Goal: Task Accomplishment & Management: Manage account settings

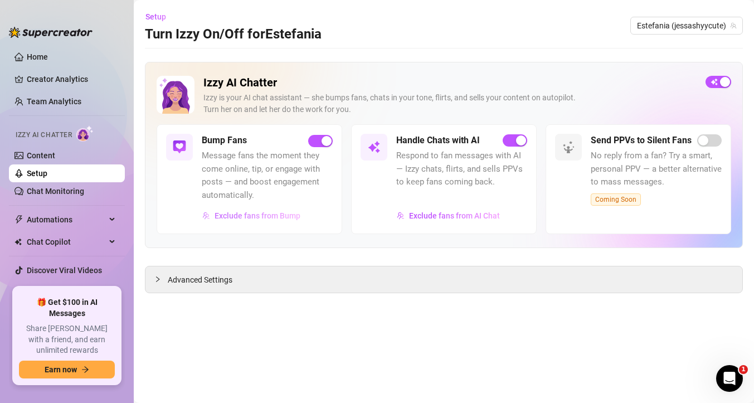
click at [241, 214] on span "Exclude fans from Bump" at bounding box center [257, 215] width 86 height 9
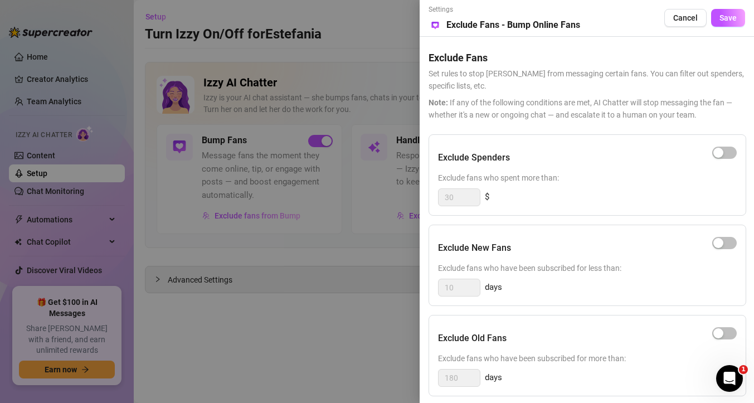
scroll to position [104, 0]
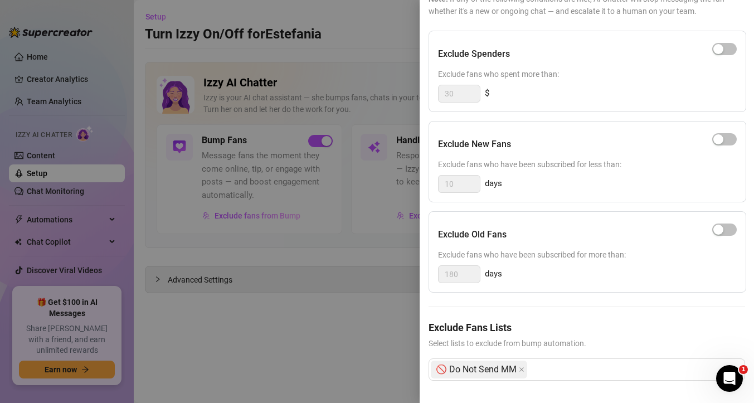
click at [35, 128] on div at bounding box center [377, 201] width 754 height 403
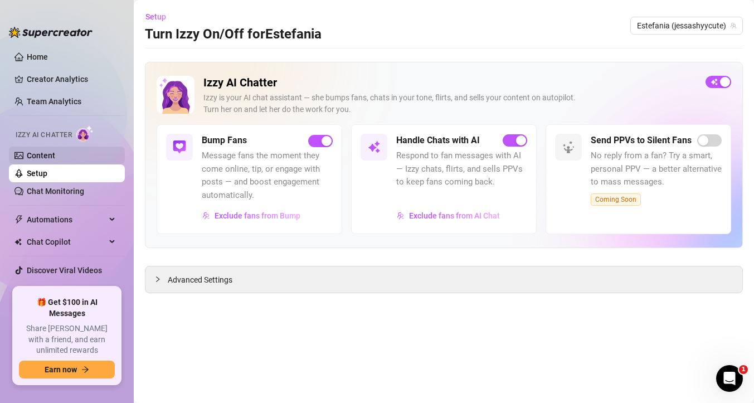
click at [48, 157] on link "Content" at bounding box center [41, 155] width 28 height 9
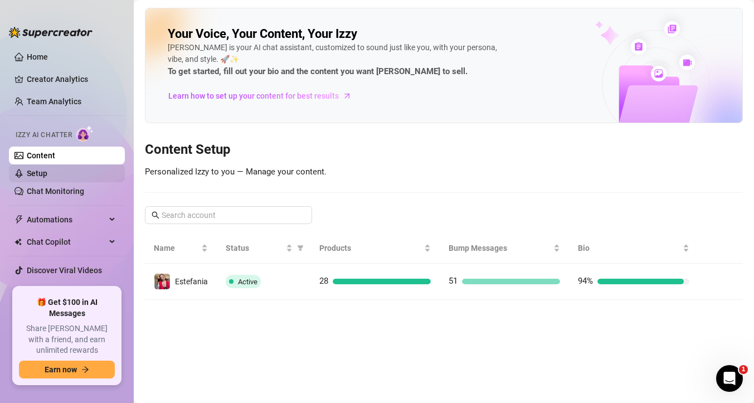
click at [38, 169] on link "Setup" at bounding box center [37, 173] width 21 height 9
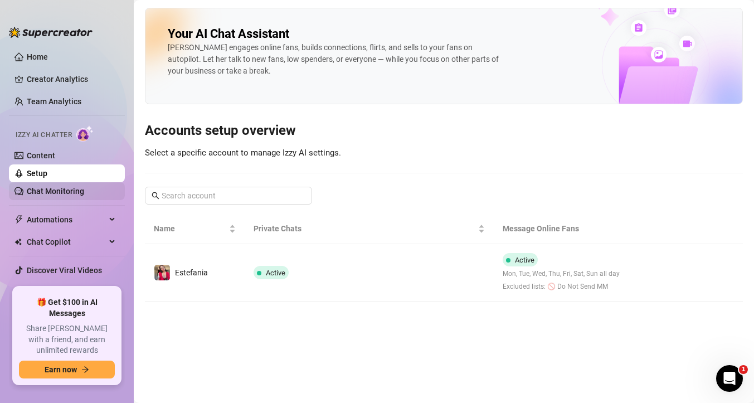
click at [45, 187] on link "Chat Monitoring" at bounding box center [55, 191] width 57 height 9
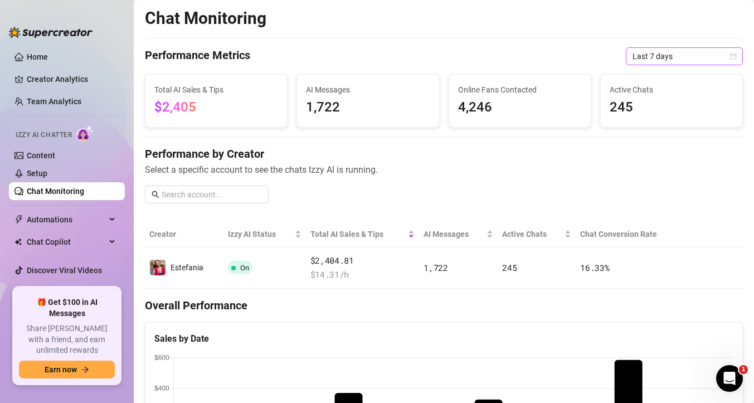
click at [735, 51] on span "Last 7 days" at bounding box center [684, 56] width 104 height 17
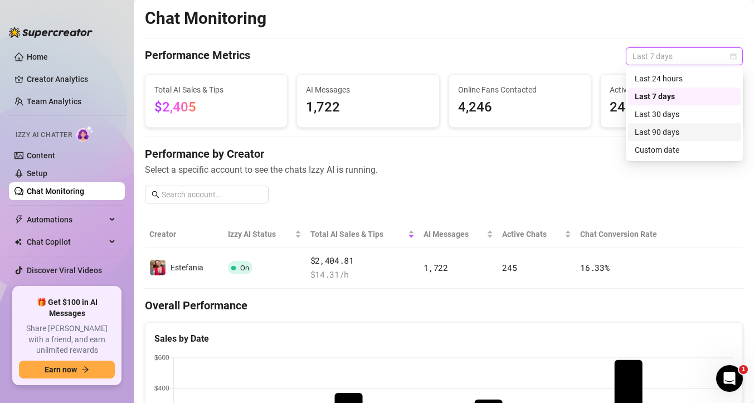
click at [538, 190] on div "Performance by Creator Select a specific account to see the chats Izzy AI is ru…" at bounding box center [444, 179] width 598 height 66
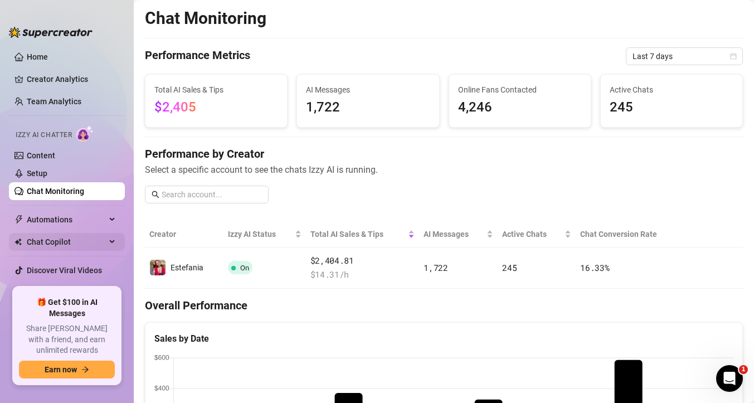
scroll to position [13, 0]
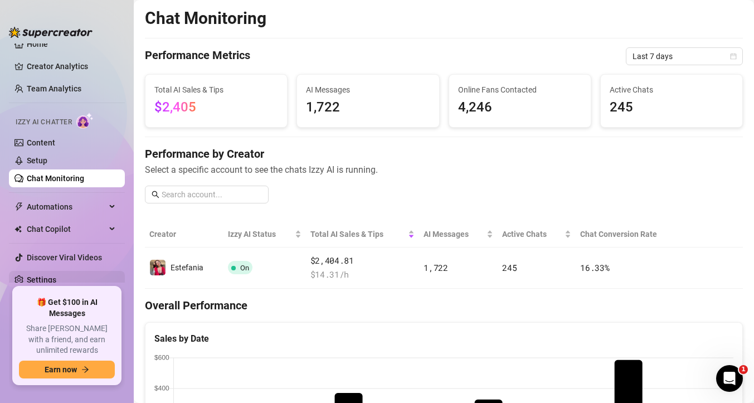
click at [56, 279] on link "Settings" at bounding box center [42, 279] width 30 height 9
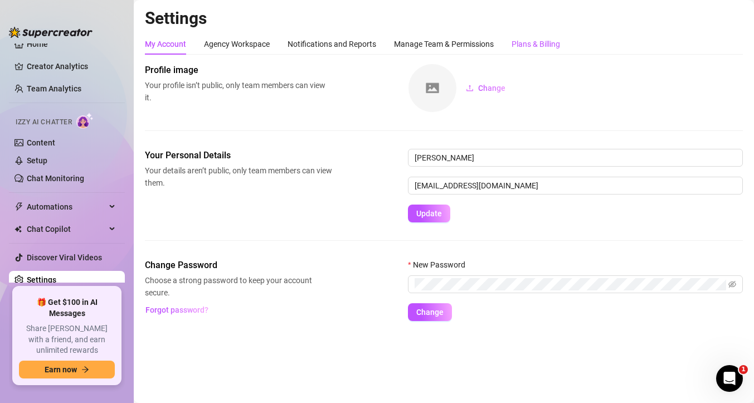
click at [547, 43] on div "Plans & Billing" at bounding box center [535, 44] width 48 height 12
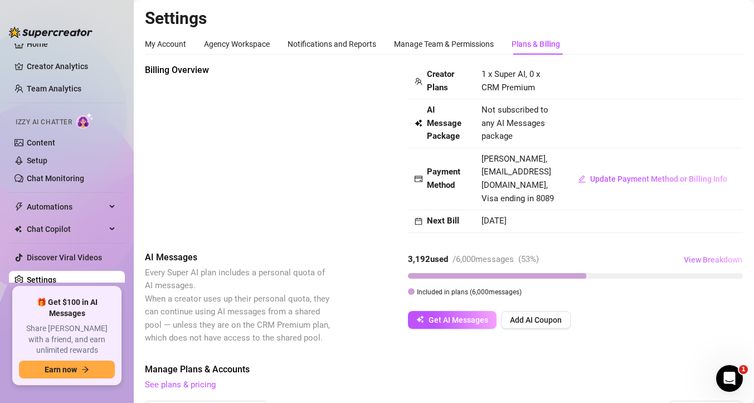
click at [715, 254] on button "View Breakdown" at bounding box center [713, 260] width 60 height 18
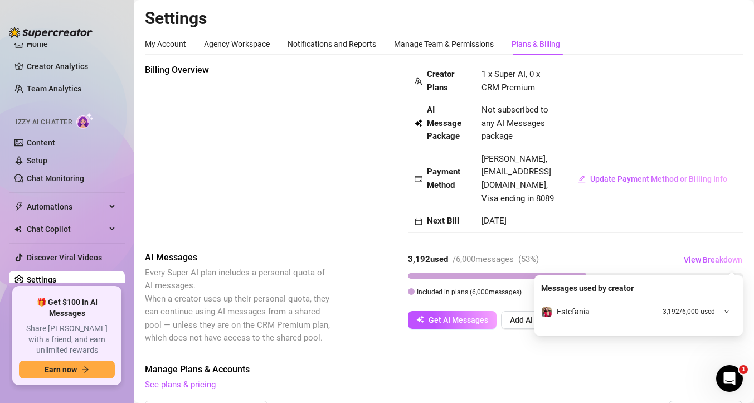
click at [646, 361] on div "Billing Overview Creator Plans 1 x Super AI, 0 x CRM Premium AI Message Package…" at bounding box center [444, 377] width 598 height 628
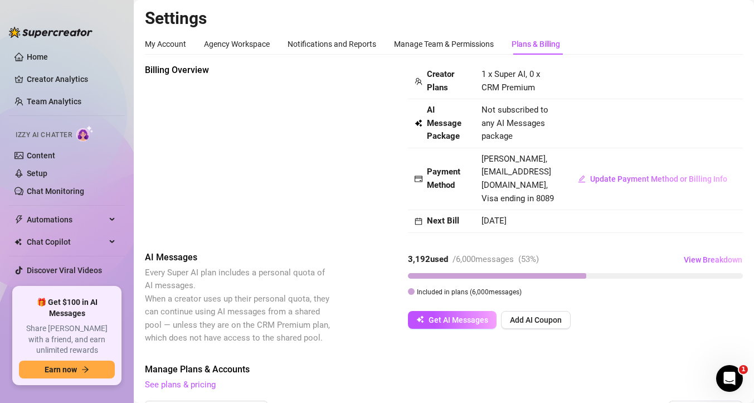
click at [192, 378] on span "See plans & pricing" at bounding box center [444, 384] width 598 height 13
click at [192, 383] on link "See plans & pricing" at bounding box center [180, 384] width 71 height 10
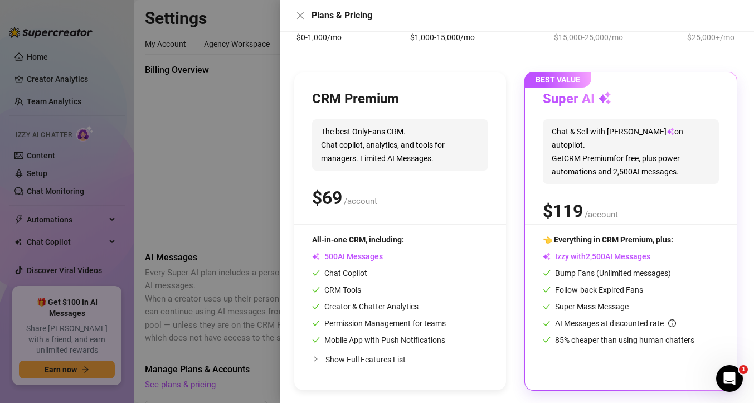
scroll to position [89, 0]
click at [242, 198] on div at bounding box center [377, 201] width 754 height 403
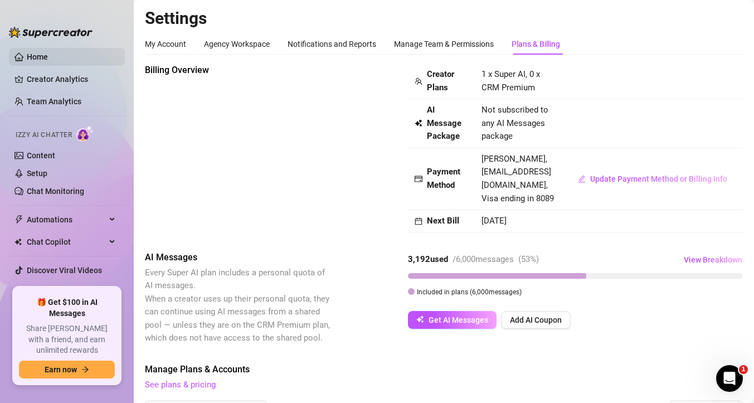
click at [45, 61] on link "Home" at bounding box center [37, 56] width 21 height 9
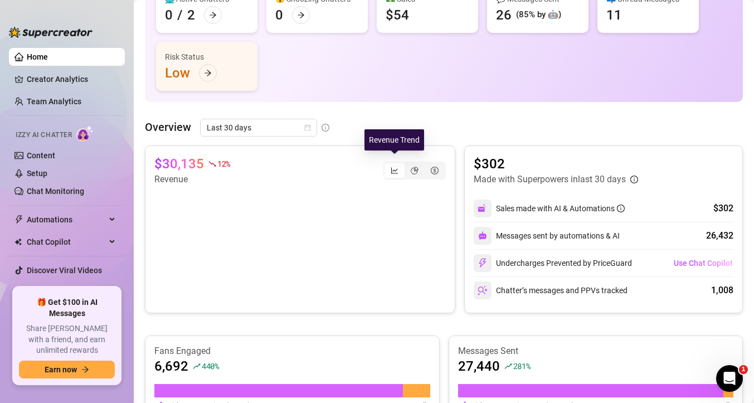
scroll to position [148, 0]
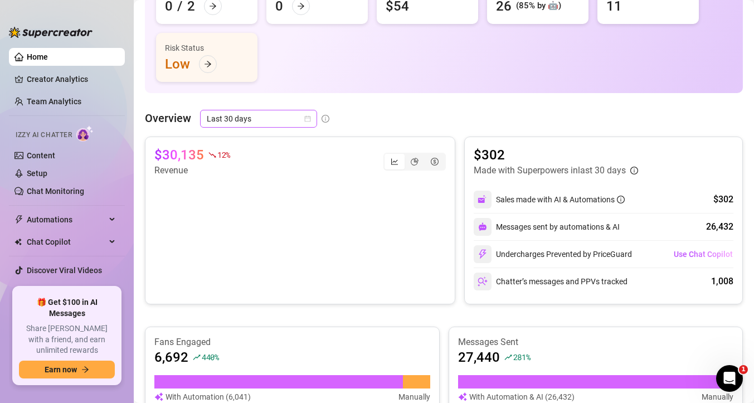
click at [298, 118] on span "Last 30 days" at bounding box center [259, 118] width 104 height 17
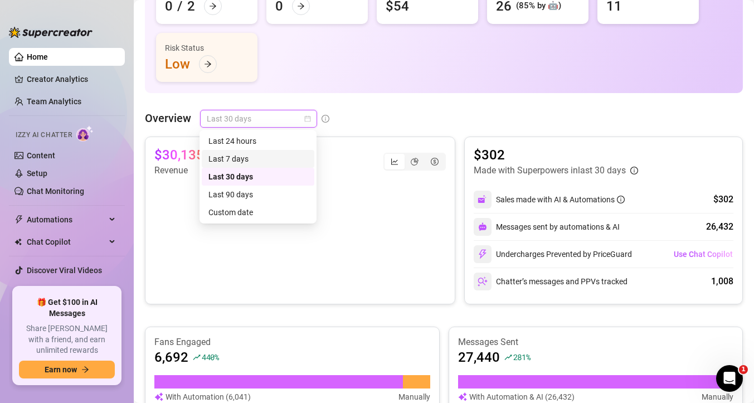
click at [276, 156] on div "Last 7 days" at bounding box center [257, 159] width 99 height 12
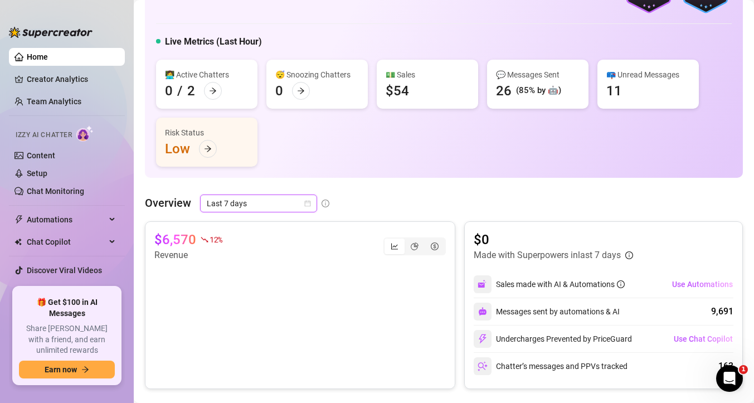
scroll to position [62, 0]
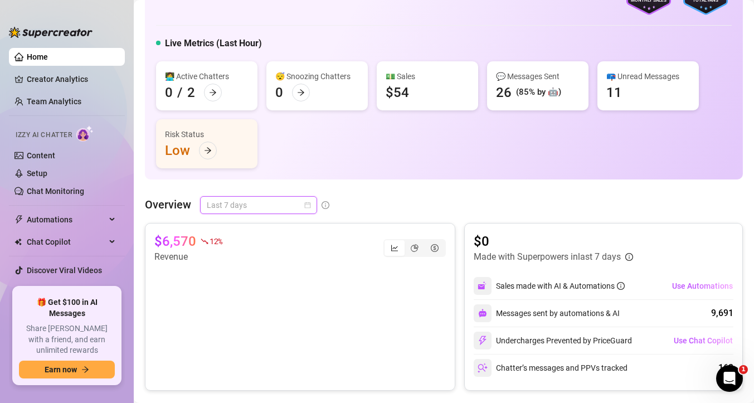
click at [285, 199] on span "Last 7 days" at bounding box center [259, 205] width 104 height 17
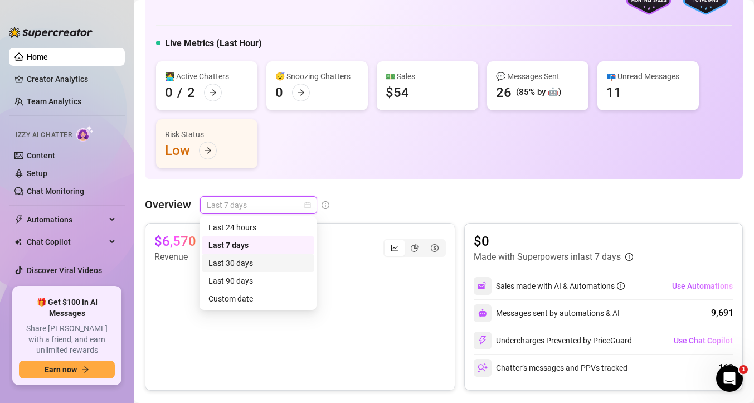
click at [277, 262] on div "Last 30 days" at bounding box center [257, 263] width 99 height 12
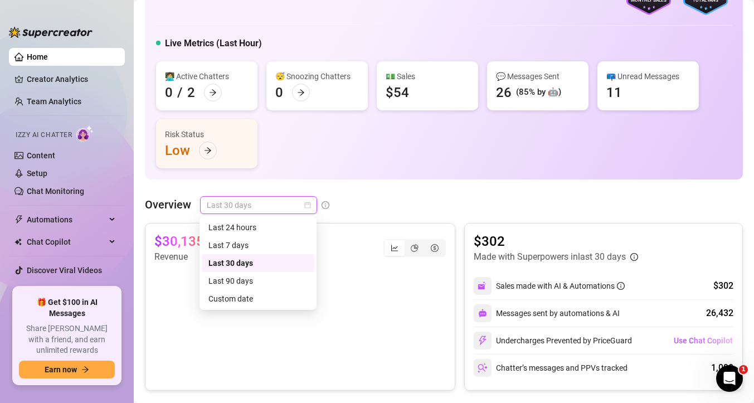
click at [235, 205] on span "Last 30 days" at bounding box center [259, 205] width 104 height 17
click at [243, 227] on div "Last 24 hours" at bounding box center [257, 227] width 99 height 12
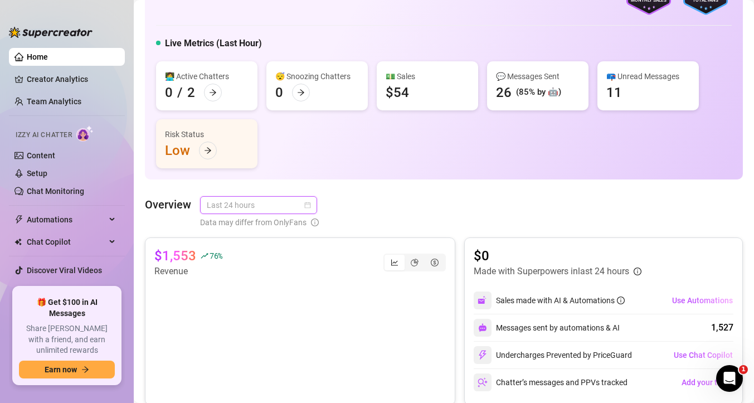
click at [248, 207] on span "Last 24 hours" at bounding box center [259, 205] width 104 height 17
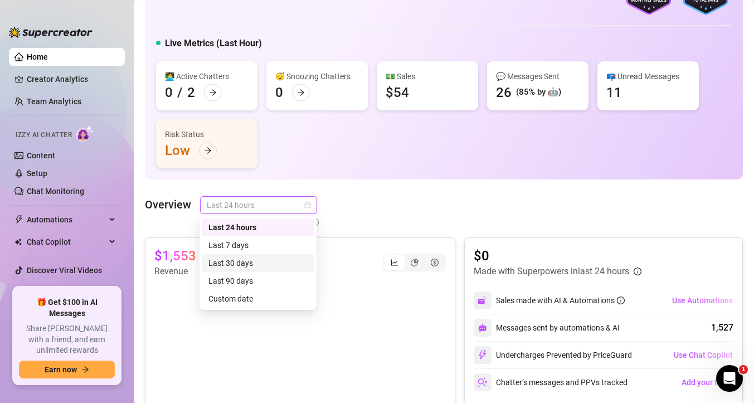
click at [397, 167] on div "👩‍💻 Active Chatters 0 / 2 😴 Snoozing Chatters 0 💵 Sales $54 💬 Messages Sent 26 …" at bounding box center [443, 114] width 575 height 107
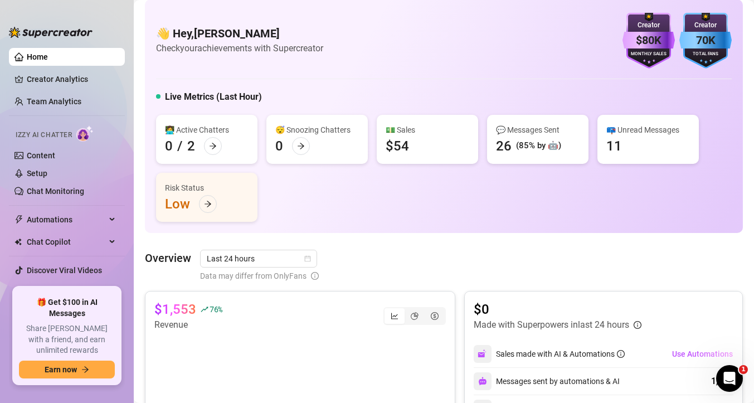
scroll to position [0, 0]
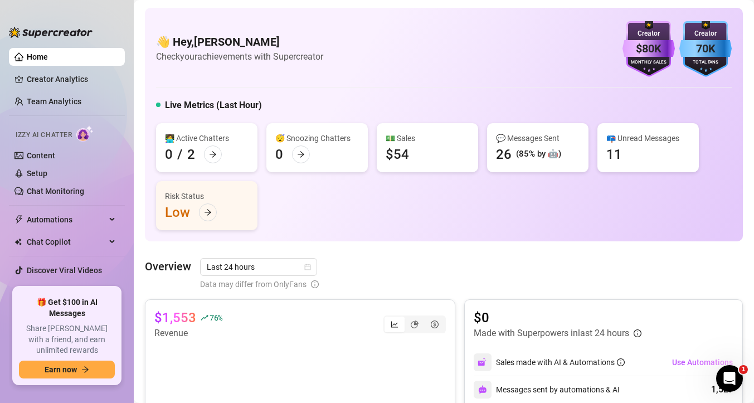
click at [653, 64] on div "Monthly Sales" at bounding box center [648, 62] width 52 height 7
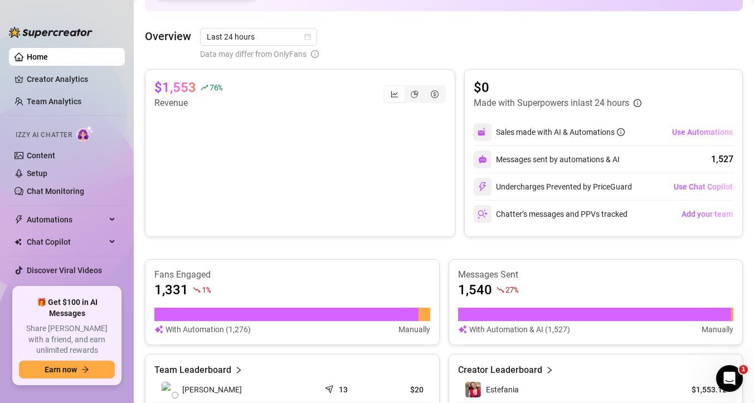
scroll to position [231, 0]
click at [678, 133] on span "Use Automations" at bounding box center [702, 131] width 61 height 9
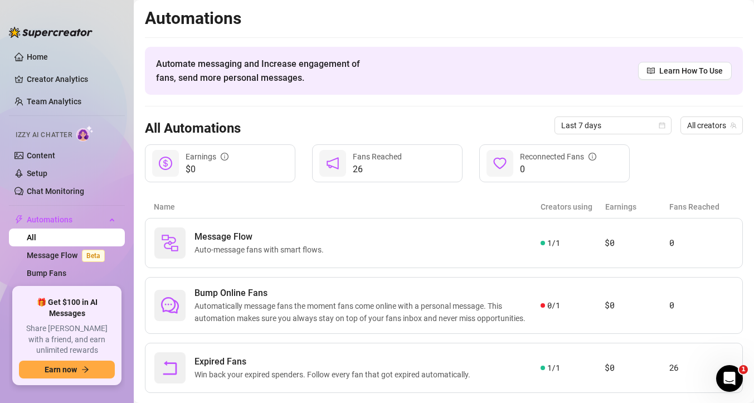
scroll to position [23, 0]
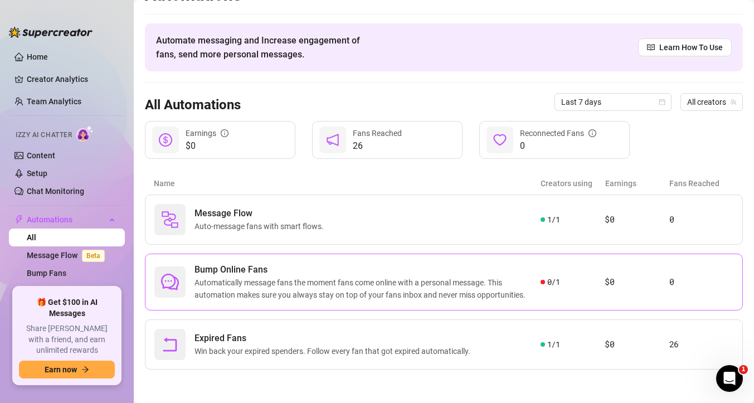
click at [469, 285] on span "Automatically message fans the moment fans come online with a personal message.…" at bounding box center [367, 288] width 346 height 25
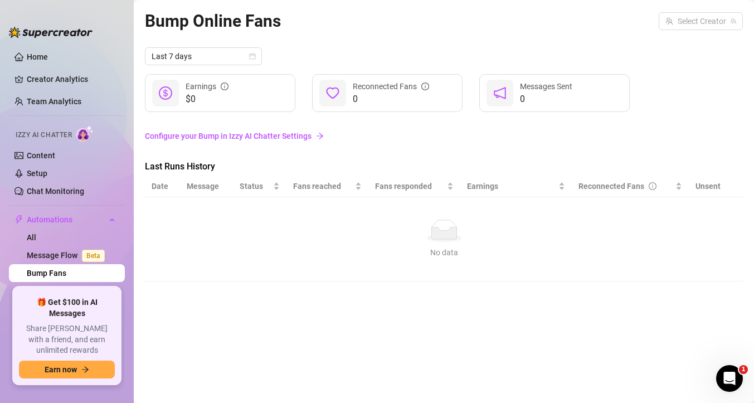
click at [236, 136] on link "Configure your Bump in Izzy AI Chatter Settings" at bounding box center [444, 136] width 598 height 12
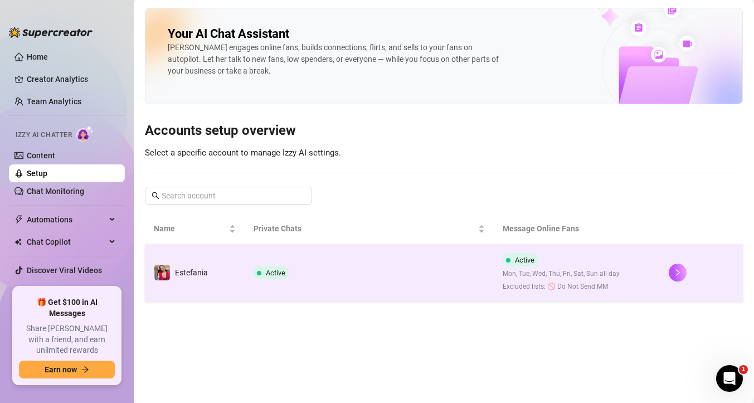
click at [376, 282] on td "Active" at bounding box center [369, 272] width 249 height 57
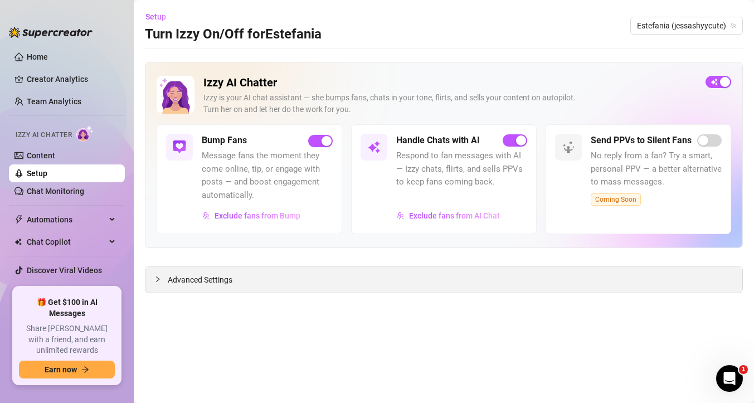
click at [217, 278] on span "Advanced Settings" at bounding box center [200, 279] width 65 height 12
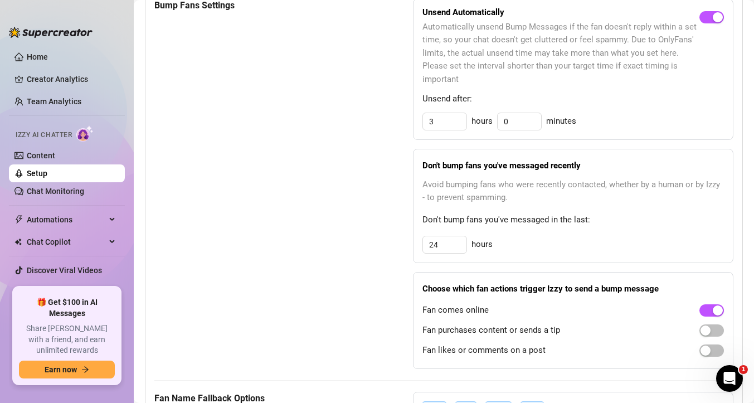
scroll to position [587, 0]
click at [458, 119] on input "3" at bounding box center [444, 120] width 43 height 17
click at [358, 272] on div "Bump Fans Settings Unsend Automatically Automatically unsend Bump Messages if t…" at bounding box center [443, 183] width 579 height 370
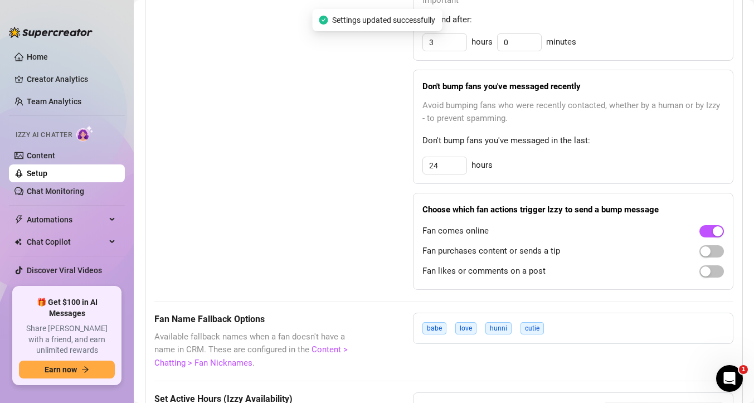
scroll to position [666, 0]
click at [707, 251] on div "button" at bounding box center [705, 250] width 10 height 10
click at [715, 271] on span "button" at bounding box center [711, 270] width 25 height 12
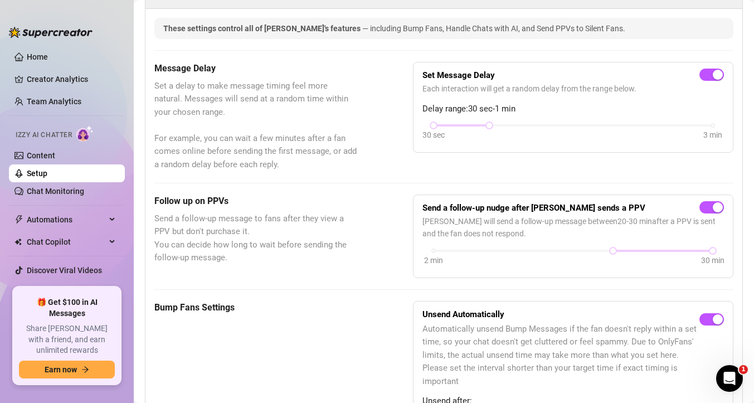
scroll to position [0, 0]
